Goal: Task Accomplishment & Management: Use online tool/utility

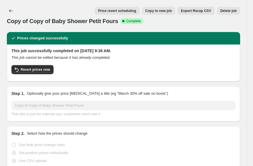
click at [13, 11] on icon "Price change jobs" at bounding box center [11, 11] width 6 height 6
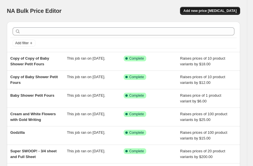
click at [225, 11] on span "Add new price [MEDICAL_DATA]" at bounding box center [209, 11] width 53 height 5
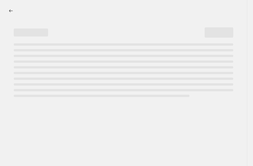
select select "percentage"
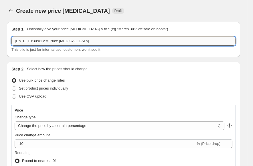
click at [96, 42] on input "[DATE] 10:30:01 AM Price [MEDICAL_DATA]" at bounding box center [123, 41] width 224 height 9
paste input "THE BIRTHDAY"
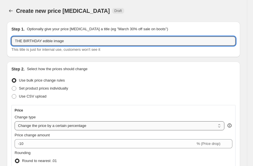
type input "THE BIRTHDAY edible image"
click at [89, 124] on select "Change the price to a certain amount Change the price by a certain amount Chang…" at bounding box center [120, 125] width 210 height 9
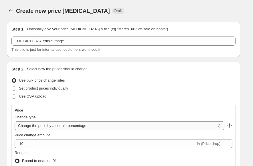
select select "by"
click at [15, 121] on select "Change the price to a certain amount Change the price by a certain amount Chang…" at bounding box center [120, 125] width 210 height 9
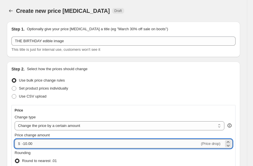
click at [67, 141] on input "-10.00" at bounding box center [111, 144] width 178 height 9
click at [66, 140] on input "-10.00" at bounding box center [111, 144] width 178 height 9
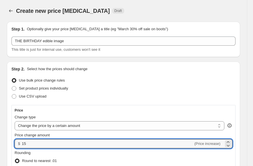
type input "15.00"
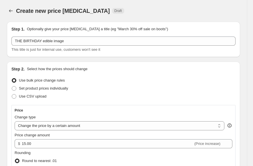
click at [123, 110] on div "Price" at bounding box center [124, 110] width 218 height 5
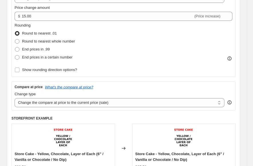
scroll to position [143, 0]
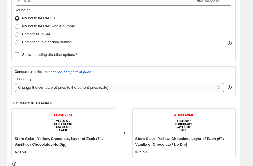
click at [74, 88] on select "Change the compare at price to the current price (sale) Change the compare at p…" at bounding box center [120, 87] width 210 height 9
select select "remove"
click at [15, 83] on select "Change the compare at price to the current price (sale) Change the compare at p…" at bounding box center [120, 87] width 210 height 9
click at [82, 101] on h6 "STOREFRONT EXAMPLE" at bounding box center [123, 103] width 224 height 5
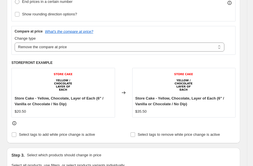
scroll to position [314, 0]
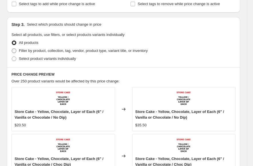
click at [78, 50] on span "Filter by product, collection, tag, vendor, product type, variant title, or inv…" at bounding box center [83, 51] width 129 height 4
click at [12, 49] on input "Filter by product, collection, tag, vendor, product type, variant title, or inv…" at bounding box center [12, 49] width 0 height 0
radio input "true"
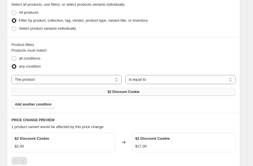
click at [168, 93] on button "$2 Discount Cookie" at bounding box center [123, 92] width 224 height 8
click at [136, 85] on div "The product The product's collection The product's tag The product's vendor The…" at bounding box center [123, 85] width 224 height 21
click at [133, 91] on span "$2 Discount Cookie" at bounding box center [123, 92] width 32 height 5
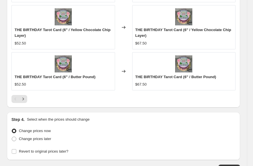
scroll to position [637, 0]
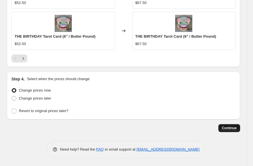
click at [236, 128] on span "Continue" at bounding box center [229, 128] width 15 height 5
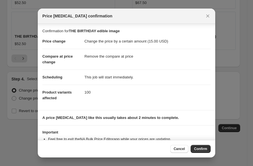
scroll to position [21, 0]
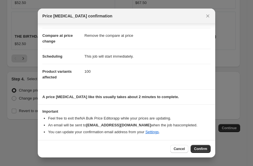
click at [201, 149] on span "Confirm" at bounding box center [200, 149] width 13 height 5
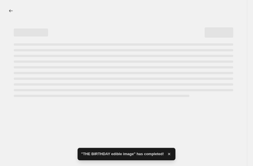
select select "by"
select select "remove"
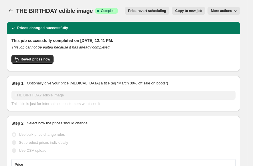
select select "by"
select select "remove"
